Goal: Information Seeking & Learning: Learn about a topic

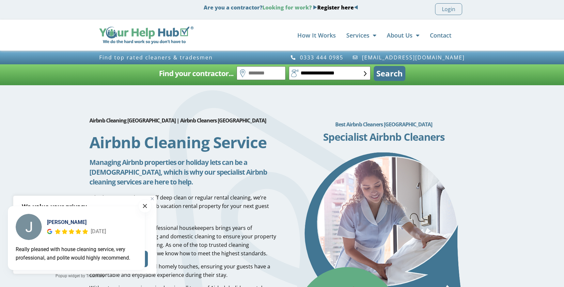
click at [146, 205] on span at bounding box center [145, 206] width 4 height 4
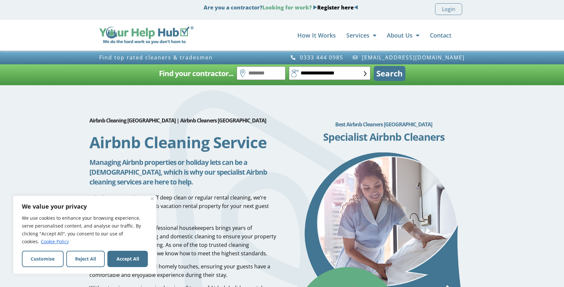
click at [154, 198] on div "We value your privacy We use cookies to enhance your browsing experience, serve…" at bounding box center [85, 235] width 144 height 78
click at [129, 263] on button "Accept All" at bounding box center [127, 259] width 40 height 16
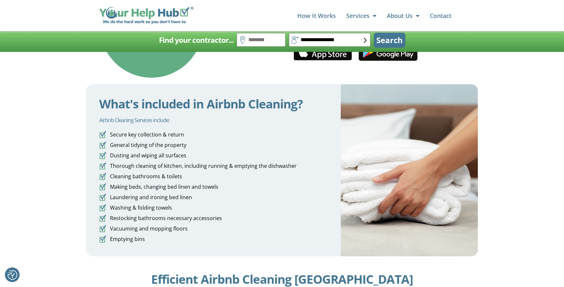
scroll to position [1037, 0]
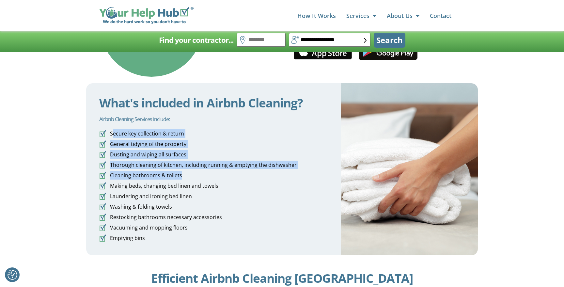
drag, startPoint x: 113, startPoint y: 132, endPoint x: 201, endPoint y: 173, distance: 97.9
click at [201, 173] on ul ".st0{fill:#62AD84;} .st1{fill:#427693;} Secure key collection & return .st0{fil…" at bounding box center [213, 185] width 229 height 113
click at [201, 173] on li ".st0{fill:#62AD84;} .st1{fill:#427693;} Cleaning bathrooms & toilets" at bounding box center [213, 175] width 229 height 9
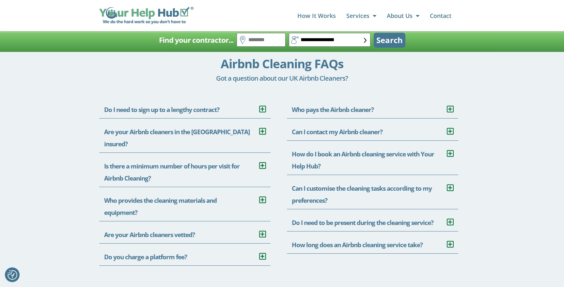
scroll to position [1753, 0]
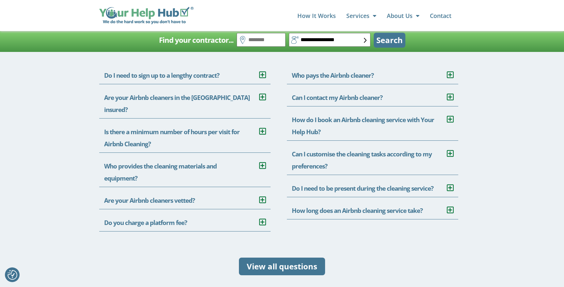
click at [228, 210] on h2 "Do you charge a platform fee?" at bounding box center [184, 220] width 171 height 22
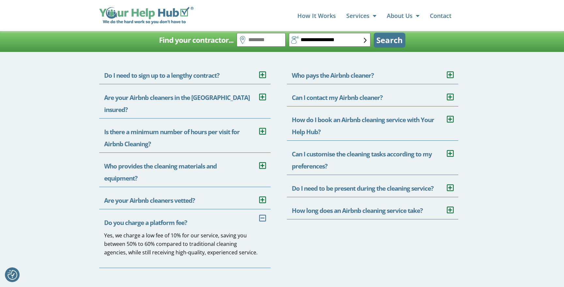
click at [231, 187] on h2 "Are your Airbnb cleaners vetted?" at bounding box center [184, 198] width 171 height 22
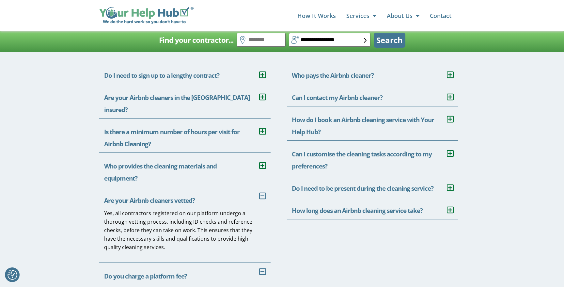
click at [236, 157] on h2 "Who provides the cleaning materials and equipment?" at bounding box center [184, 170] width 171 height 34
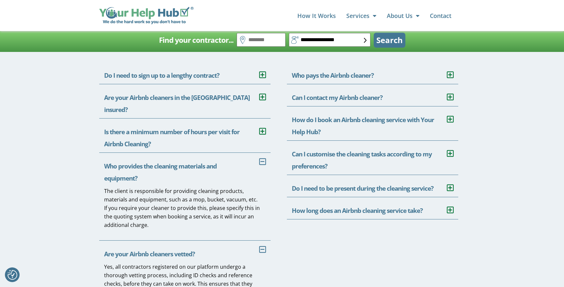
click at [238, 125] on h2 "Is there a minimum number of hours per visit for Airbnb Cleaning?" at bounding box center [184, 136] width 171 height 34
